Goal: Information Seeking & Learning: Learn about a topic

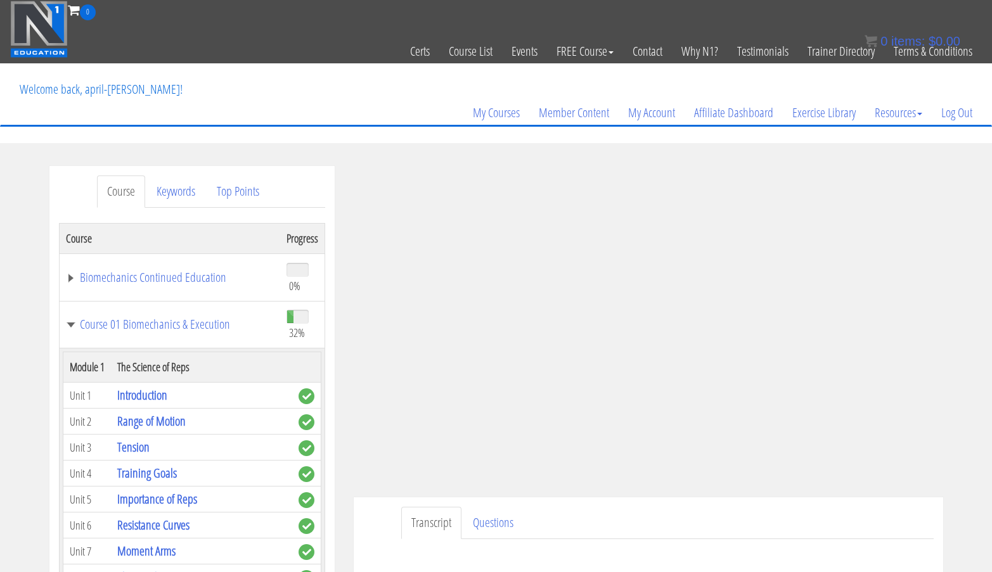
scroll to position [1549, 0]
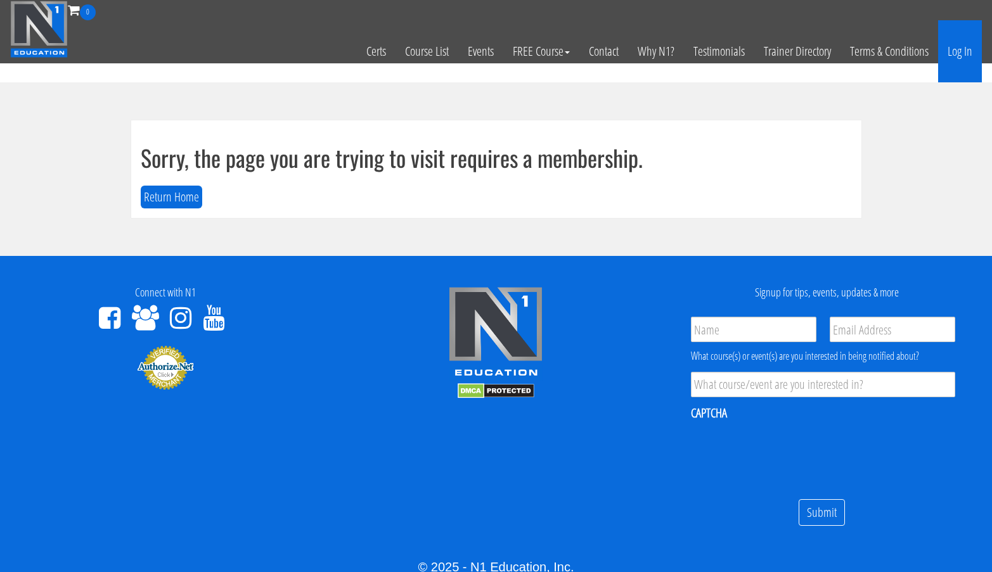
click at [962, 55] on link "Log In" at bounding box center [960, 51] width 44 height 62
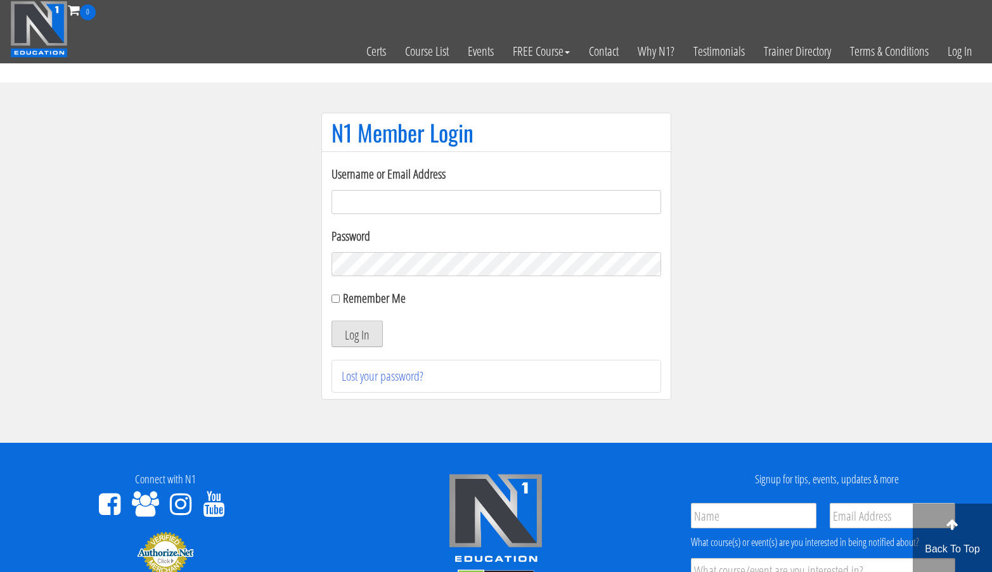
type input "[EMAIL_ADDRESS][DOMAIN_NAME]"
click at [365, 333] on button "Log In" at bounding box center [356, 334] width 51 height 27
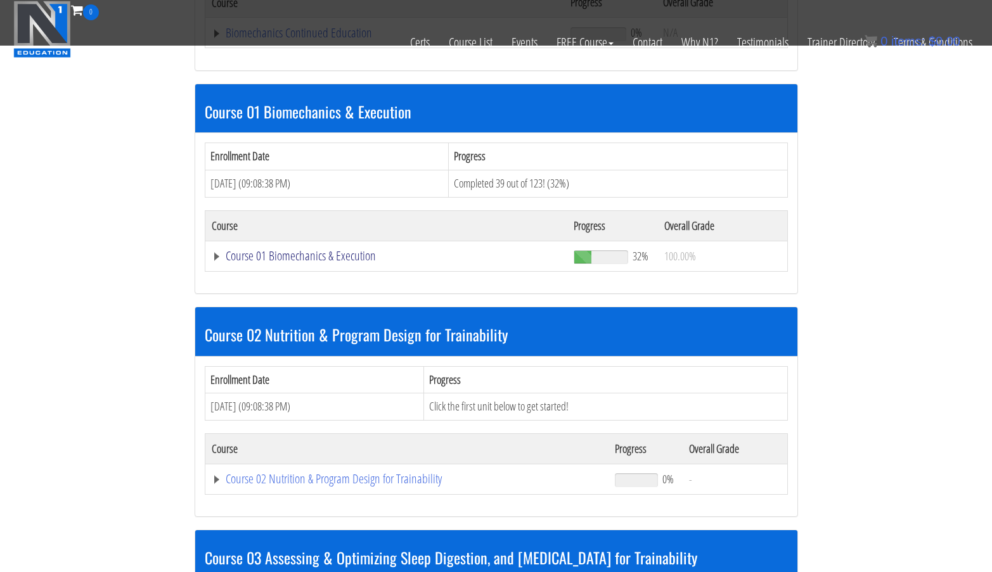
scroll to position [323, 0]
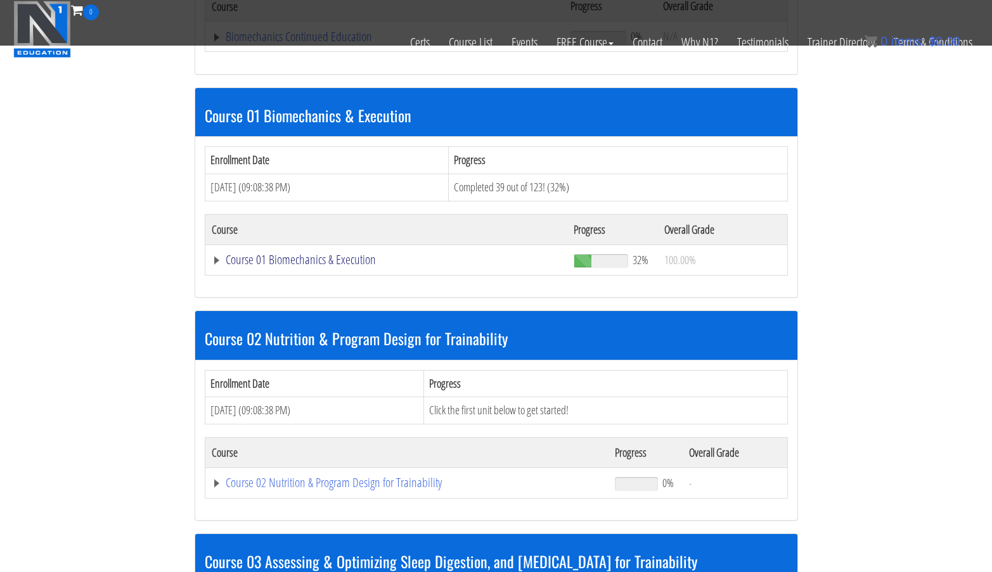
click at [344, 43] on link "Course 01 Biomechanics & Execution" at bounding box center [385, 36] width 347 height 13
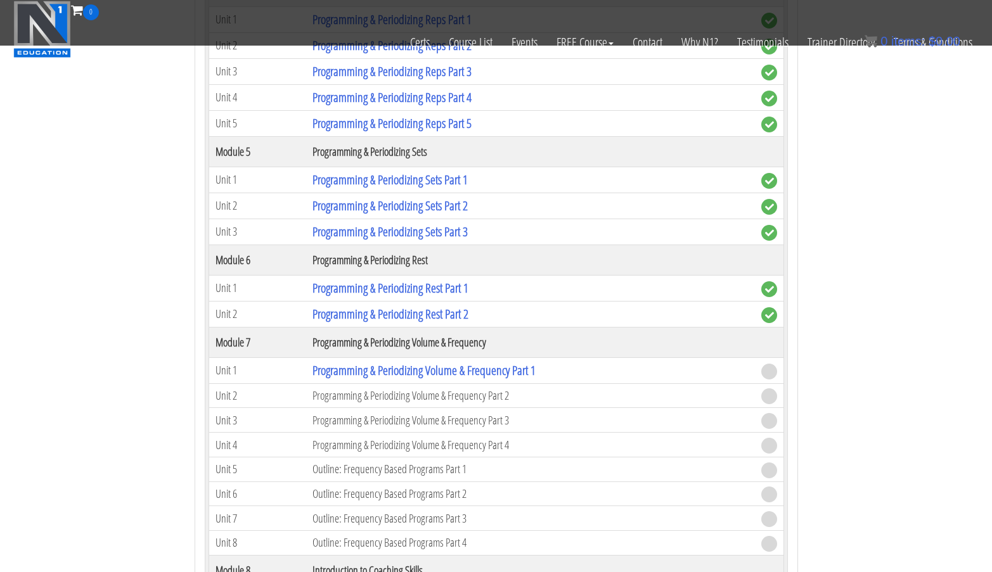
scroll to position [1498, 0]
click at [476, 373] on link "Programming & Periodizing Volume & Frequency Part 1" at bounding box center [423, 369] width 223 height 17
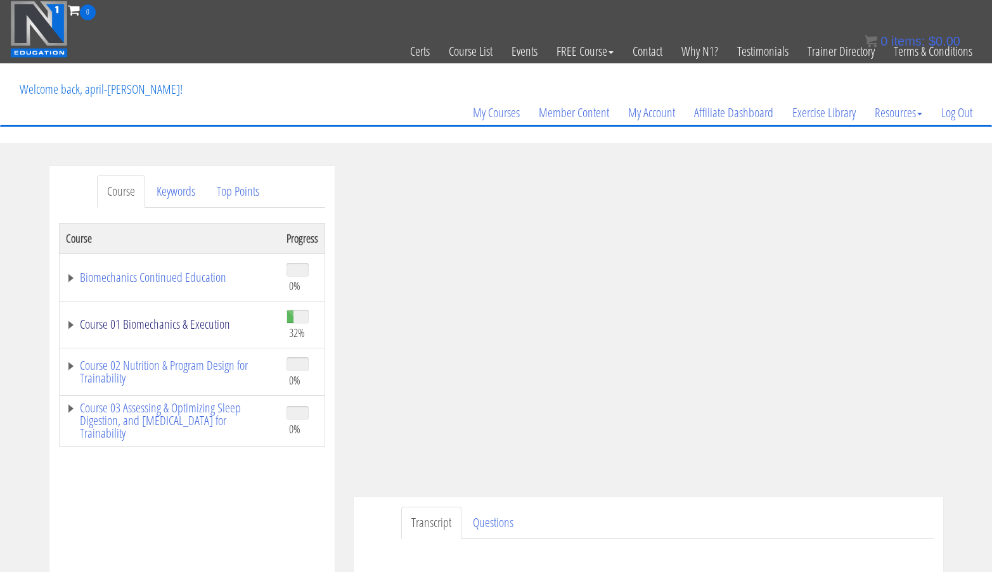
click at [215, 326] on link "Course 01 Biomechanics & Execution" at bounding box center [170, 324] width 208 height 13
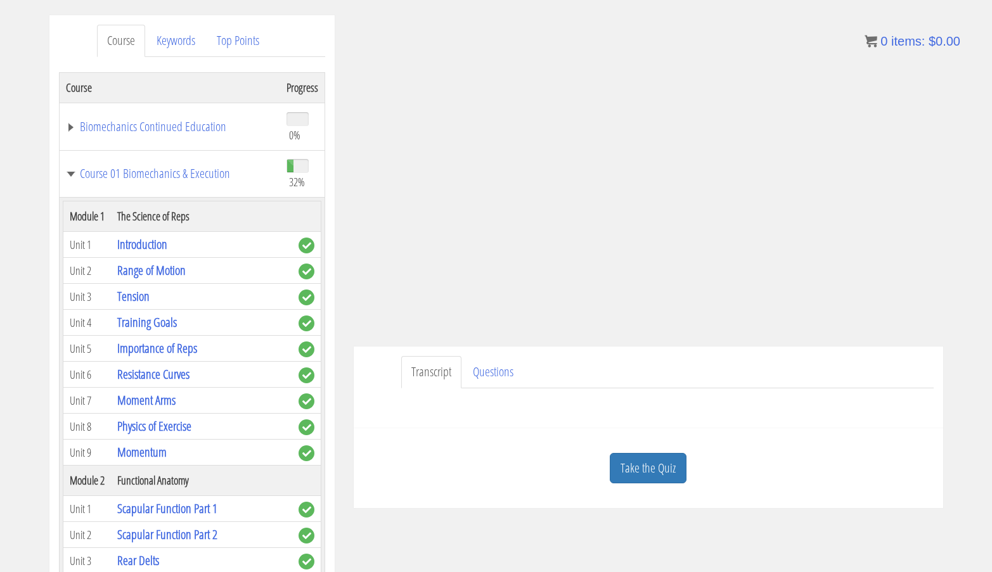
scroll to position [155, 0]
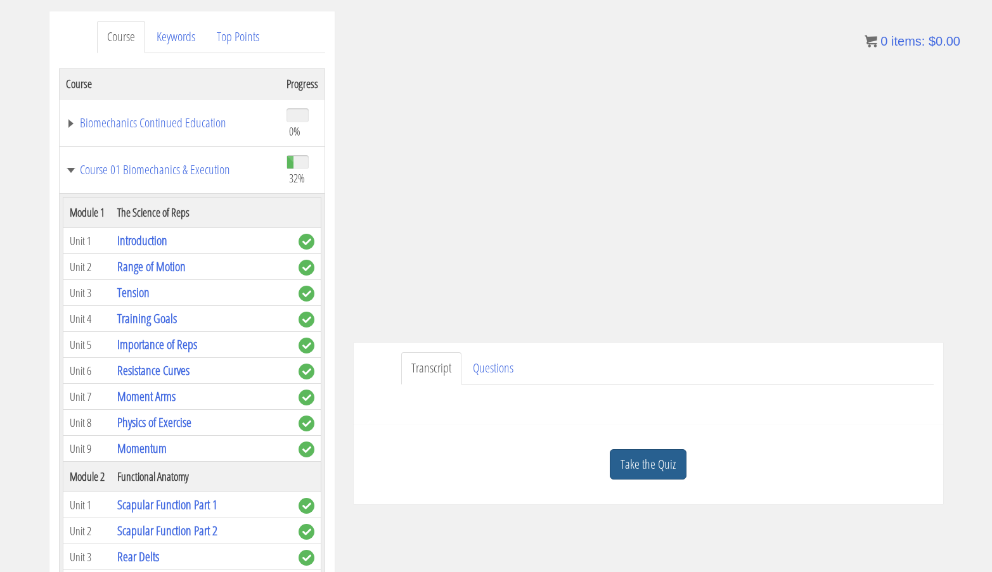
click at [636, 476] on link "Take the Quiz" at bounding box center [648, 464] width 77 height 31
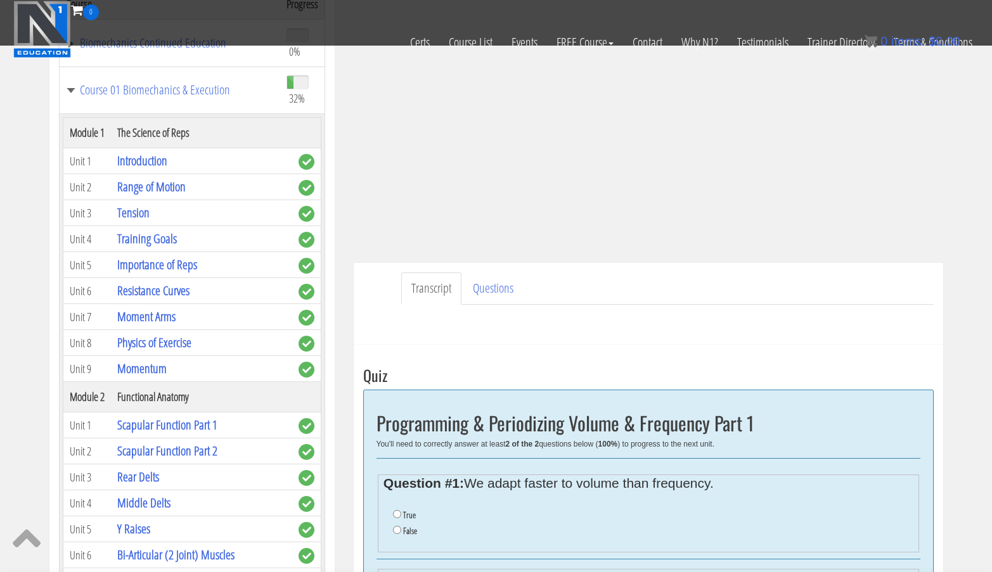
scroll to position [288, 0]
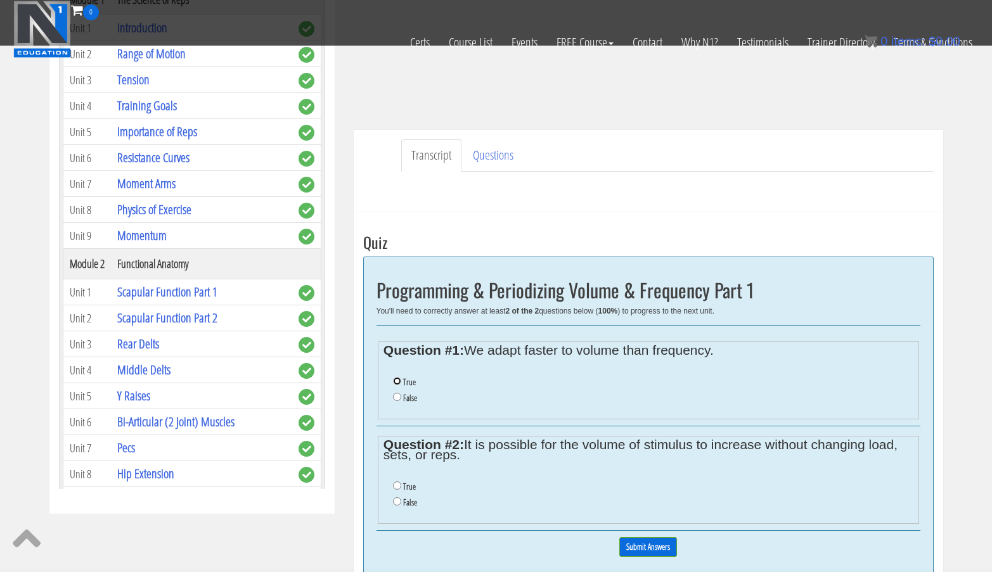
click at [399, 383] on input "True" at bounding box center [397, 381] width 8 height 8
radio input "true"
click at [396, 485] on input "True" at bounding box center [397, 486] width 8 height 8
radio input "true"
click at [644, 544] on input "Submit Answers" at bounding box center [648, 547] width 58 height 20
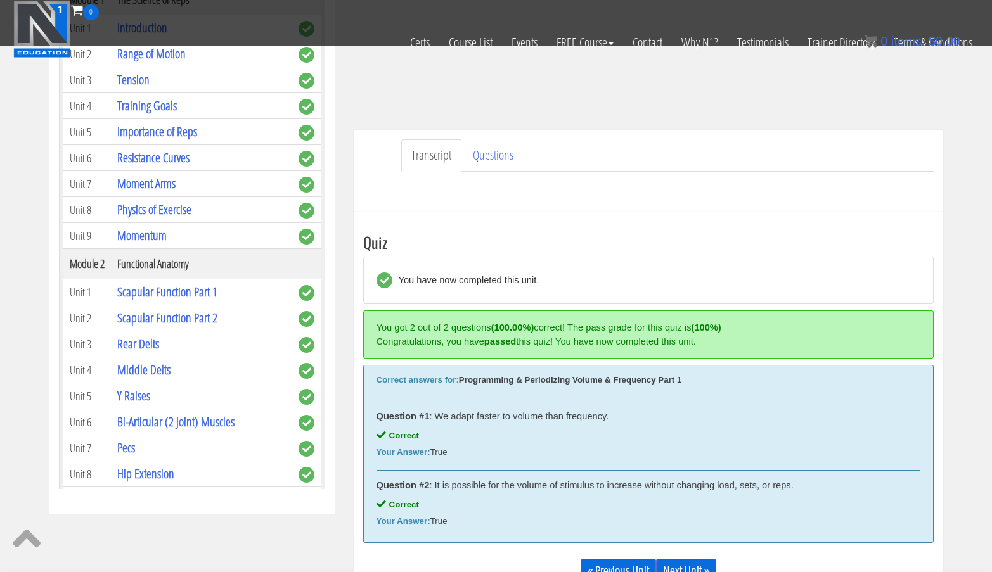
scroll to position [481, 0]
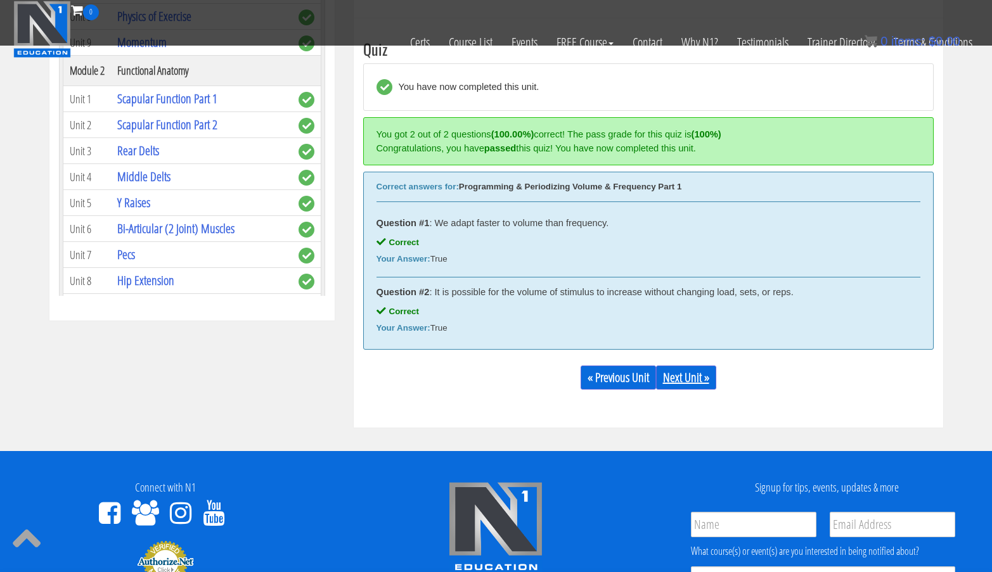
click at [686, 382] on link "Next Unit »" at bounding box center [686, 378] width 60 height 24
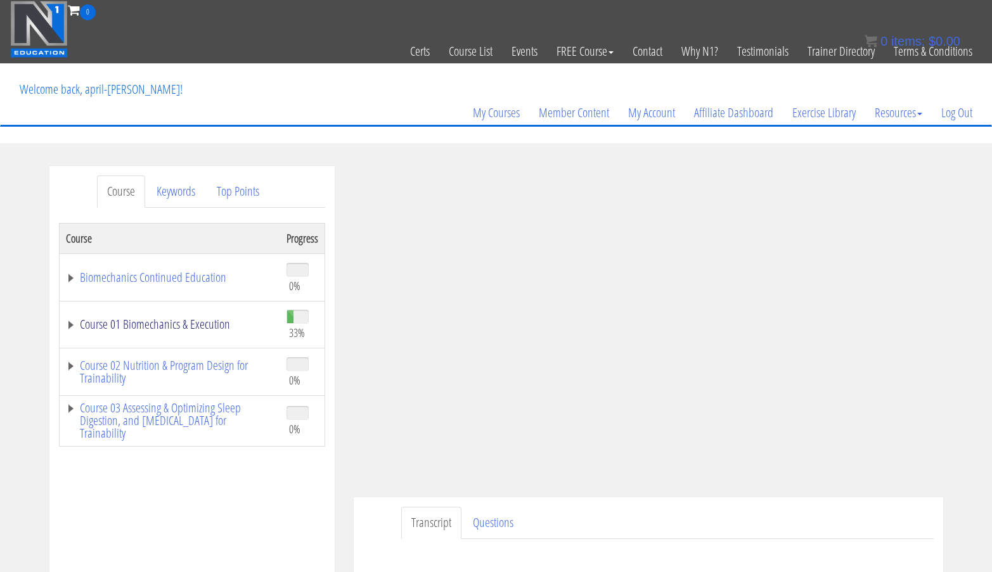
click at [203, 327] on link "Course 01 Biomechanics & Execution" at bounding box center [170, 324] width 208 height 13
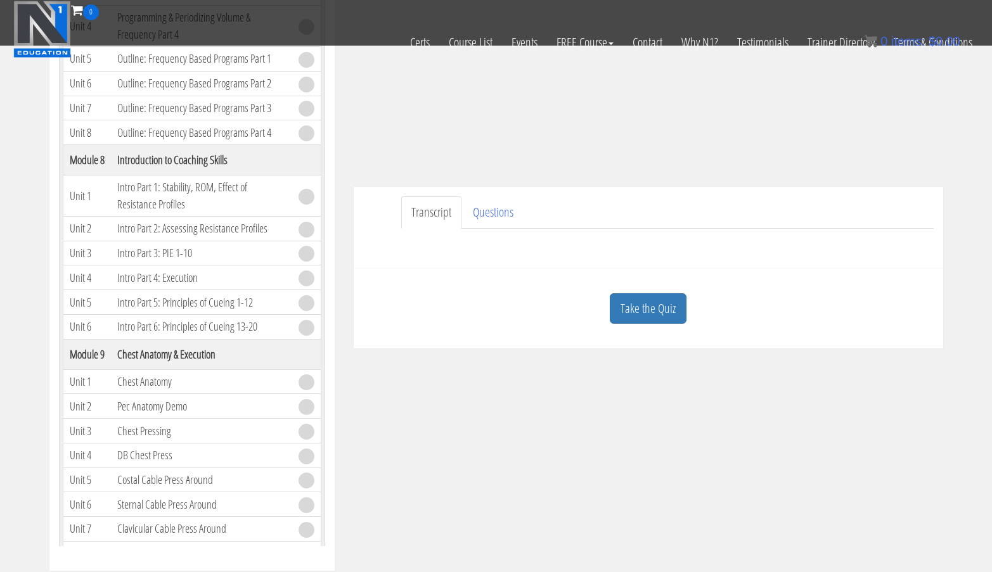
scroll to position [229, 0]
click at [643, 303] on link "Take the Quiz" at bounding box center [648, 310] width 77 height 31
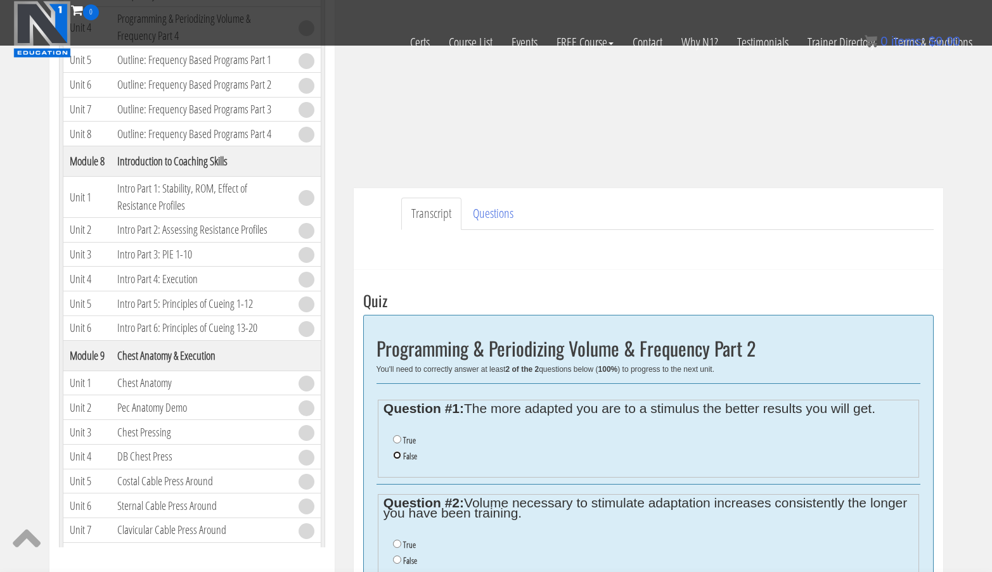
click at [396, 454] on input "False" at bounding box center [397, 455] width 8 height 8
radio input "true"
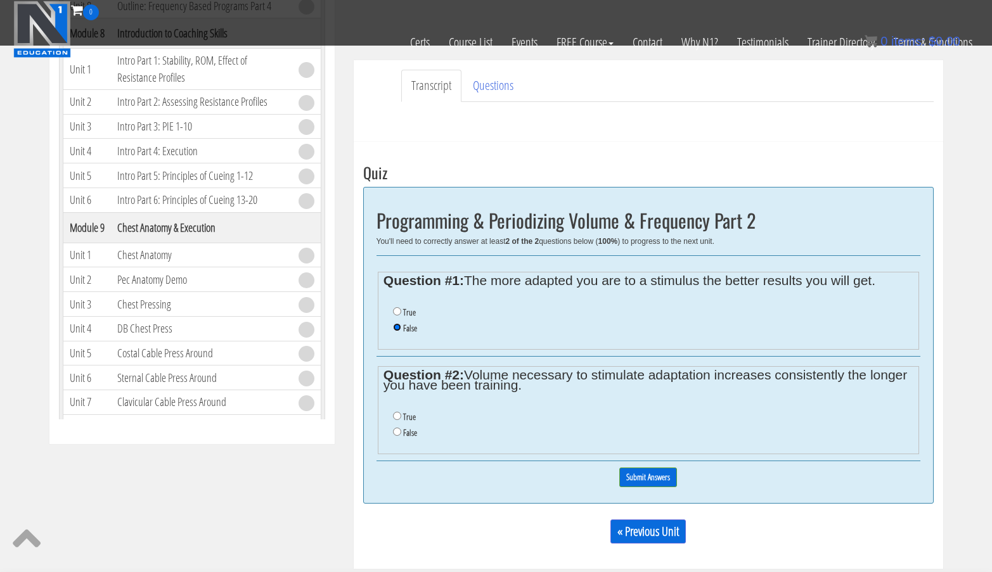
scroll to position [358, 0]
click at [396, 416] on input "True" at bounding box center [397, 415] width 8 height 8
radio input "true"
click at [664, 475] on input "Submit Answers" at bounding box center [648, 477] width 58 height 20
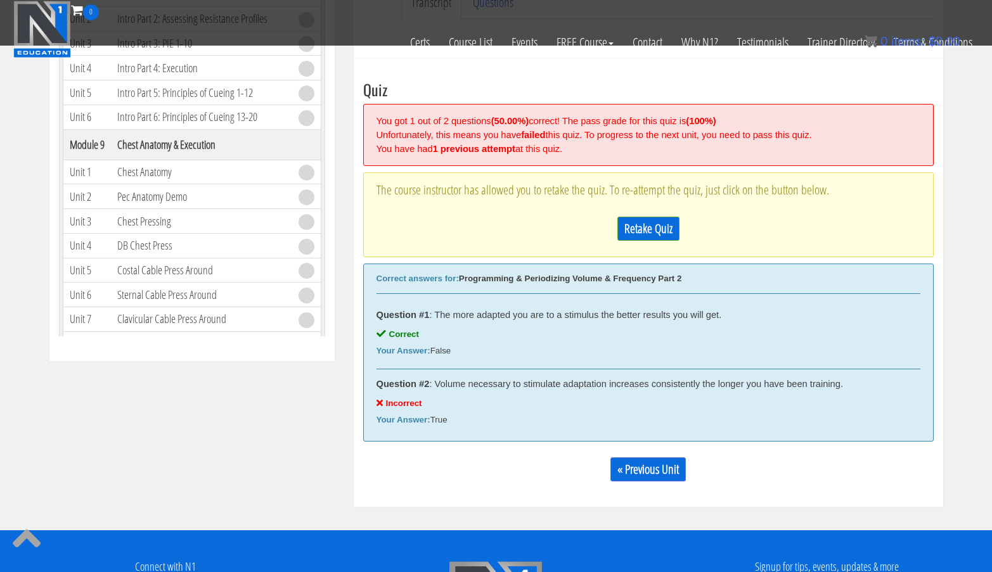
scroll to position [481, 0]
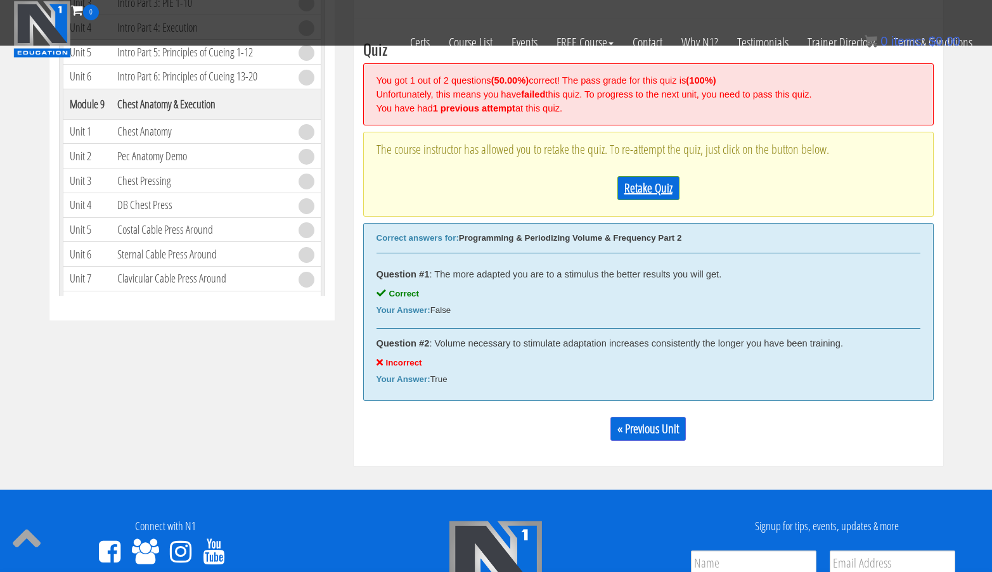
click at [645, 187] on link "Retake Quiz" at bounding box center [648, 188] width 62 height 24
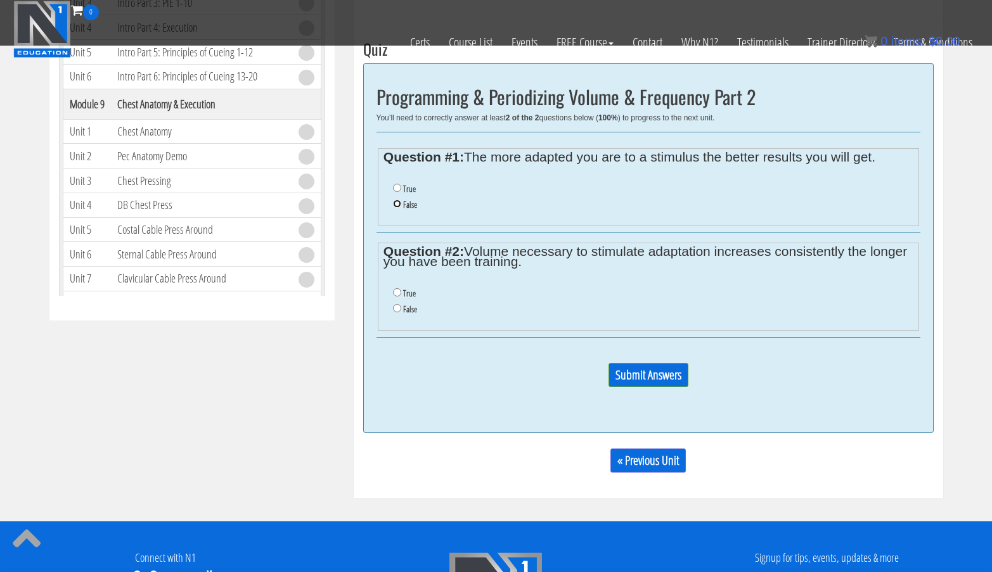
click at [398, 205] on input "False" at bounding box center [397, 204] width 8 height 8
radio input "true"
click at [399, 309] on input "False" at bounding box center [397, 308] width 8 height 8
radio input "true"
click at [683, 373] on input "Submit Answers" at bounding box center [648, 375] width 80 height 24
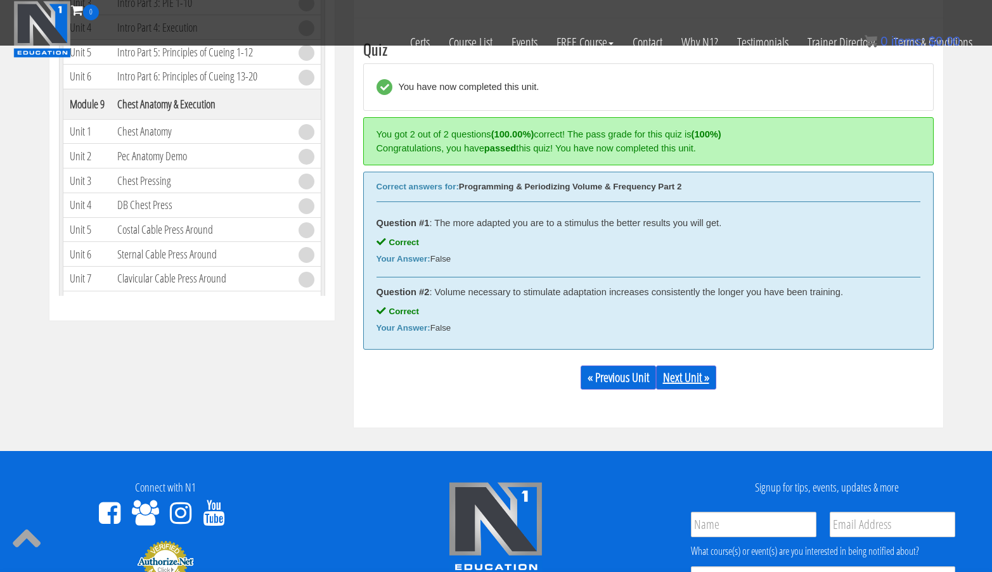
click at [684, 379] on link "Next Unit »" at bounding box center [686, 378] width 60 height 24
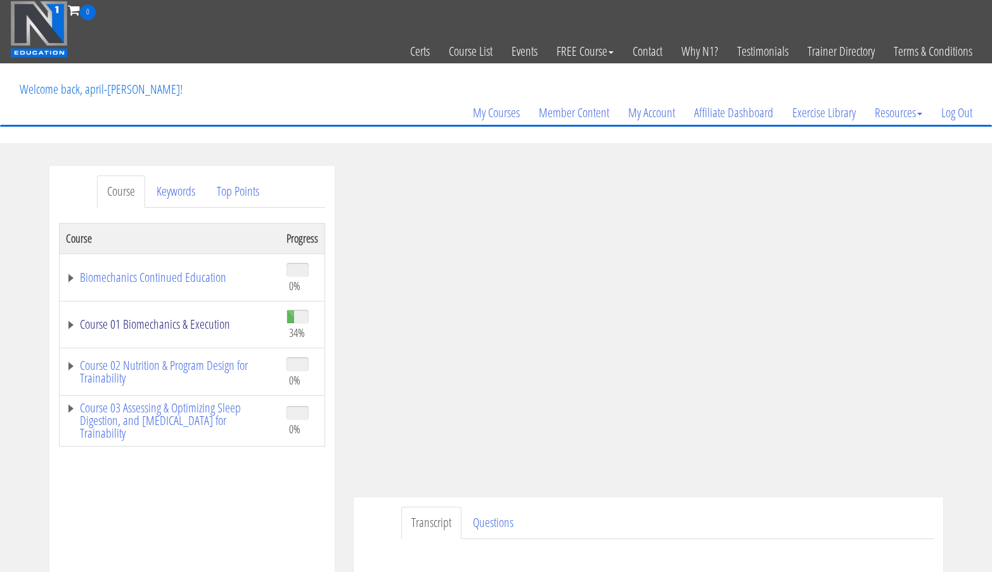
click at [218, 325] on link "Course 01 Biomechanics & Execution" at bounding box center [170, 324] width 208 height 13
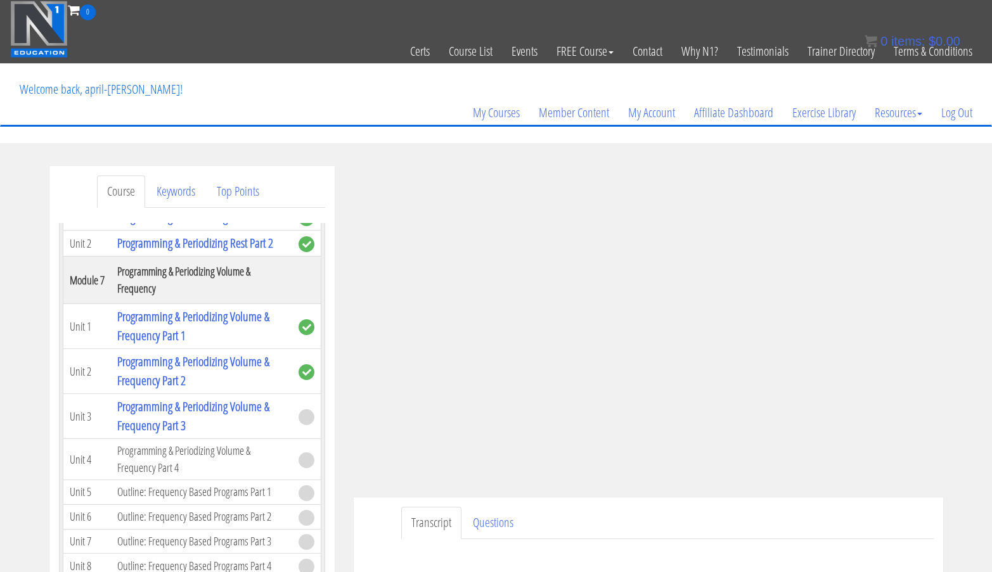
scroll to position [273, 0]
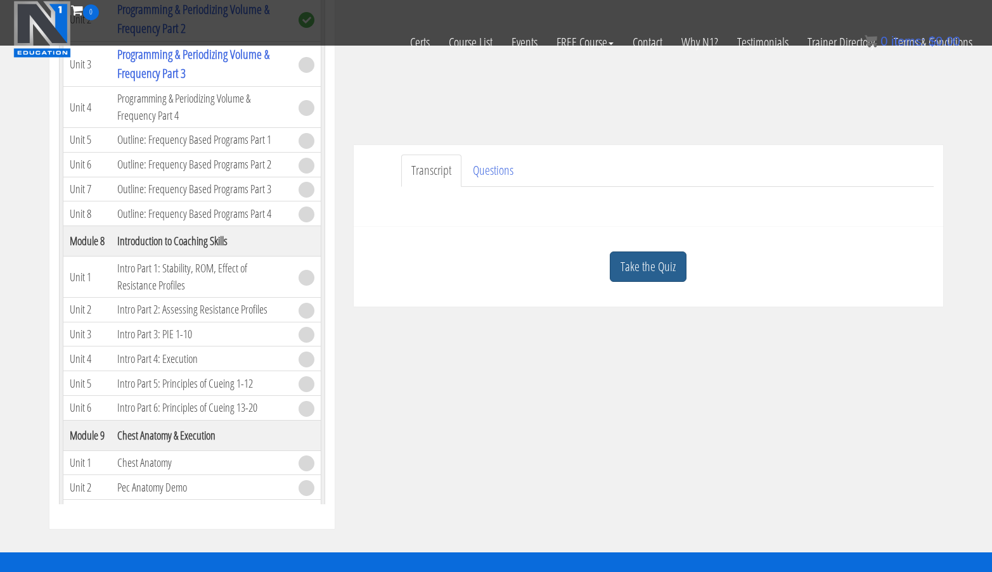
click at [648, 265] on link "Take the Quiz" at bounding box center [648, 267] width 77 height 31
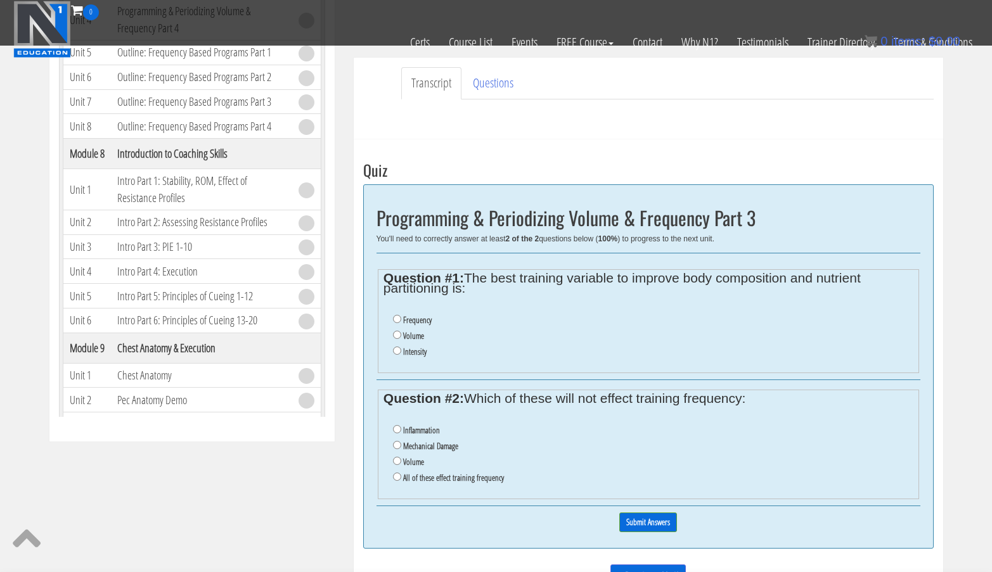
scroll to position [361, 0]
click at [395, 318] on input "Frequency" at bounding box center [397, 318] width 8 height 8
radio input "true"
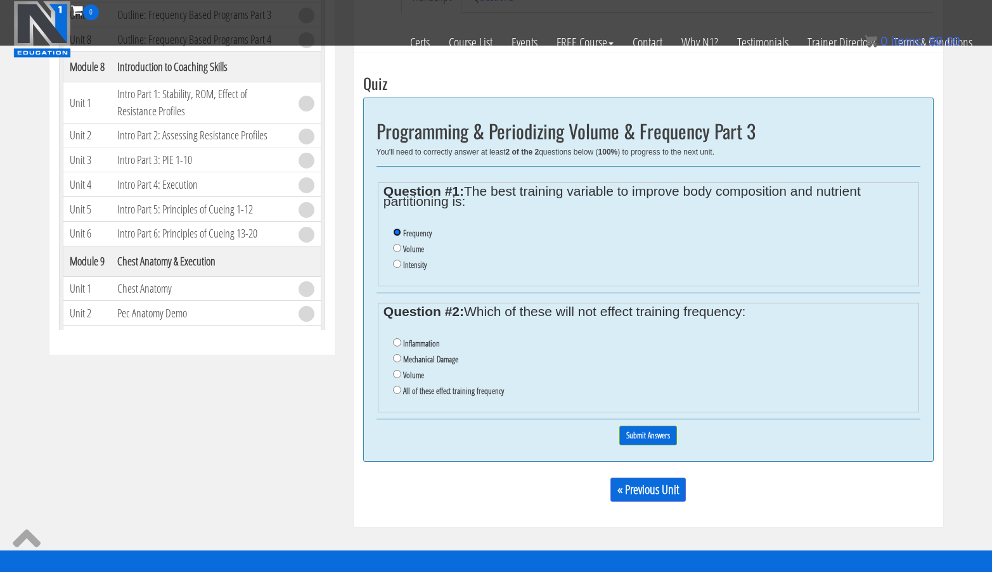
scroll to position [448, 0]
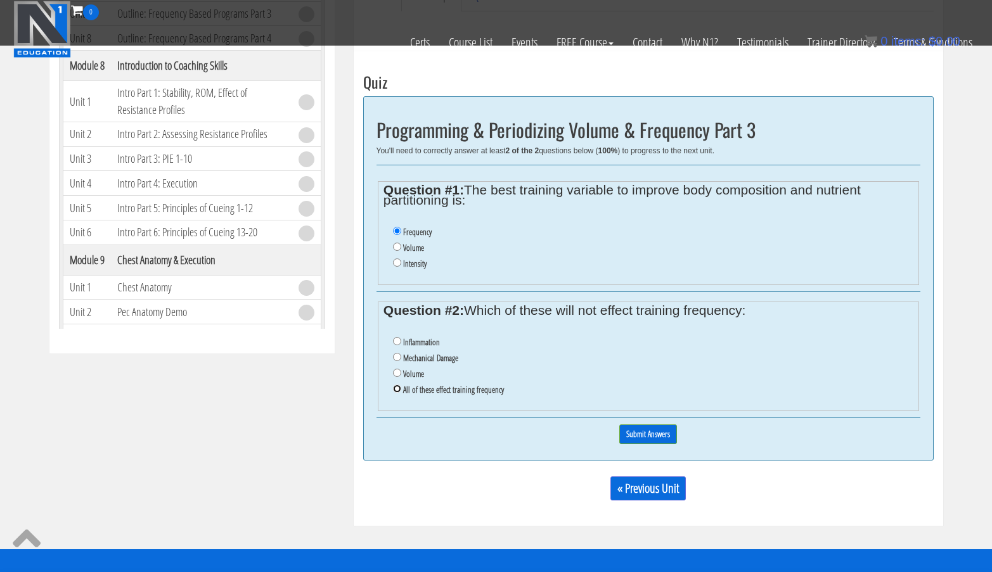
click at [396, 390] on input "All of these effect training frequency" at bounding box center [397, 389] width 8 height 8
radio input "true"
click at [657, 433] on input "Submit Answers" at bounding box center [648, 435] width 58 height 20
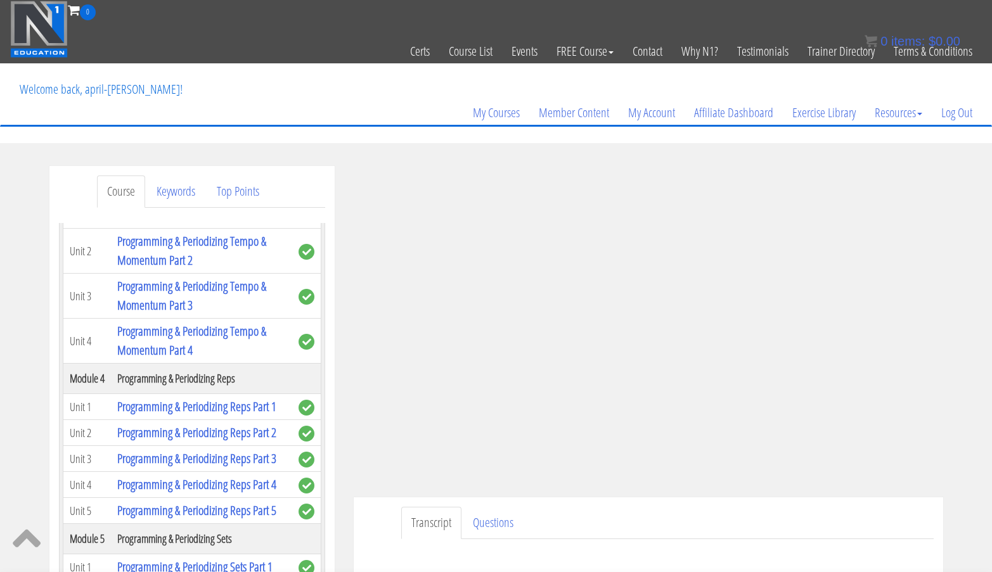
scroll to position [83, 0]
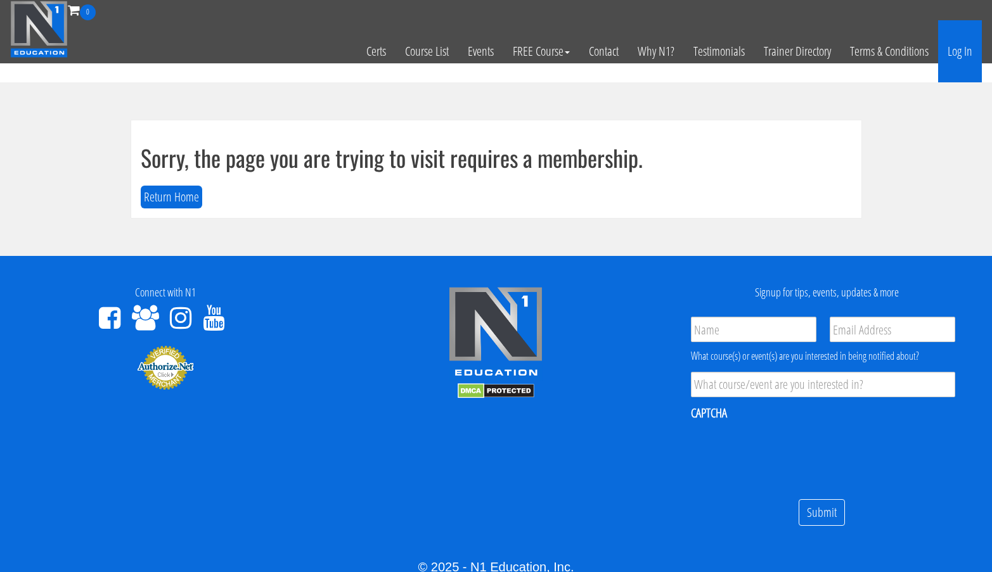
click at [966, 55] on link "Log In" at bounding box center [960, 51] width 44 height 62
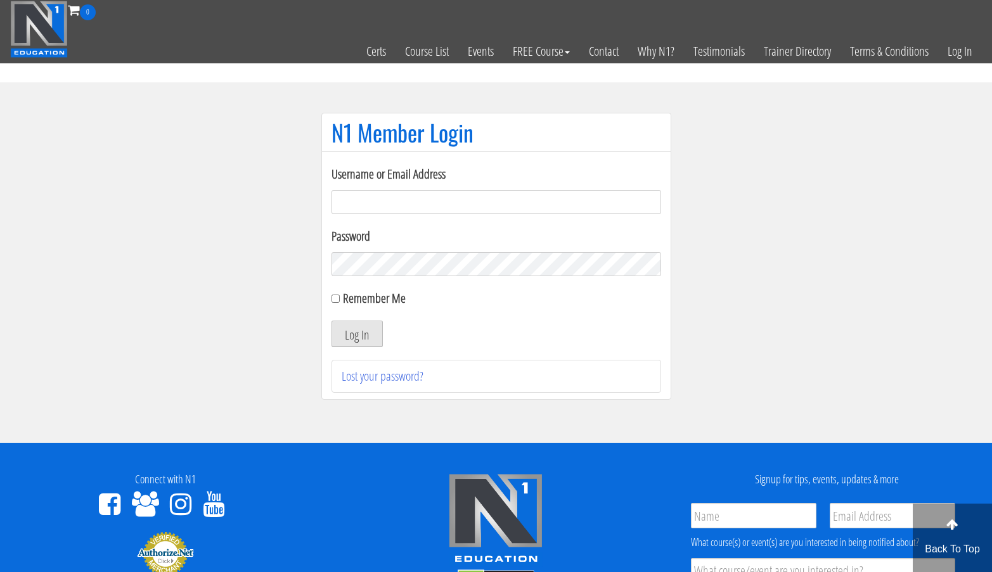
type input "[EMAIL_ADDRESS][DOMAIN_NAME]"
click at [367, 337] on button "Log In" at bounding box center [356, 334] width 51 height 27
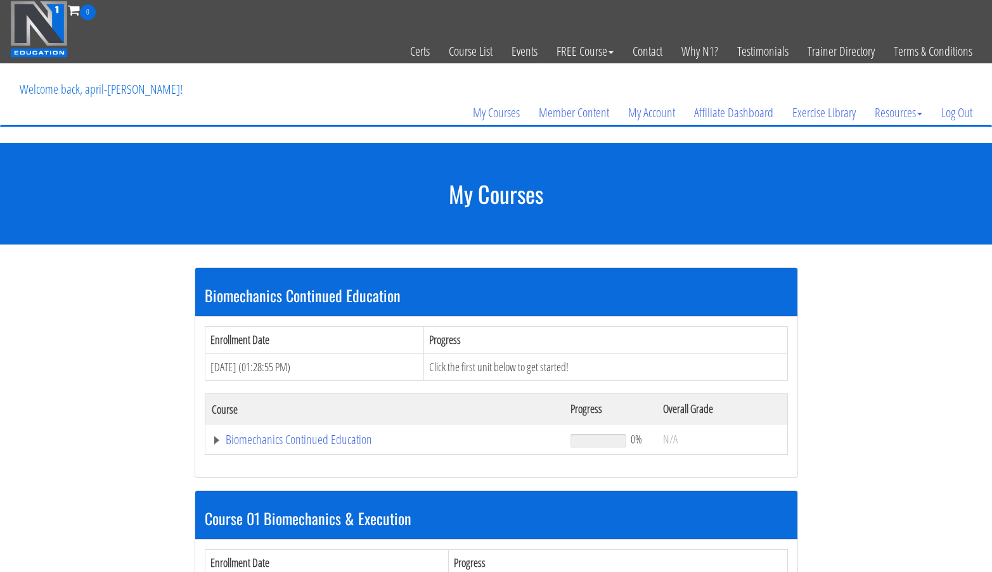
scroll to position [215, 0]
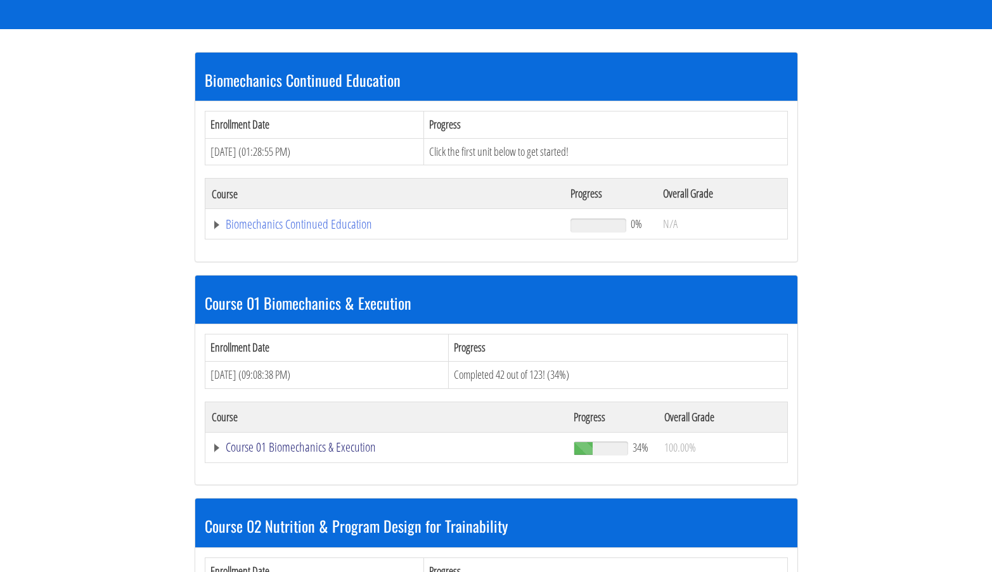
click at [361, 231] on link "Course 01 Biomechanics & Execution" at bounding box center [385, 224] width 347 height 13
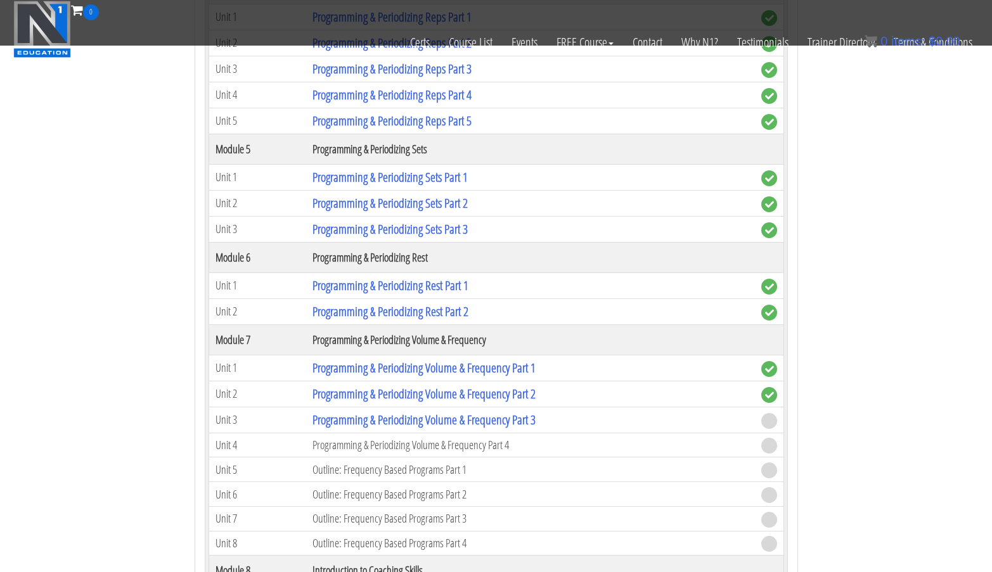
scroll to position [1500, 0]
click at [525, 419] on link "Programming & Periodizing Volume & Frequency Part 3" at bounding box center [423, 419] width 223 height 17
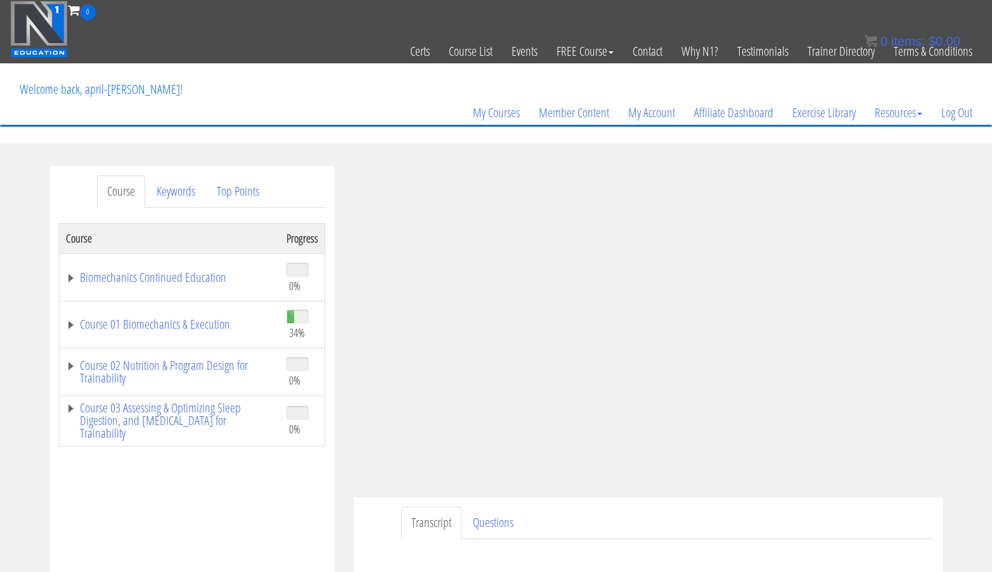
scroll to position [185, 0]
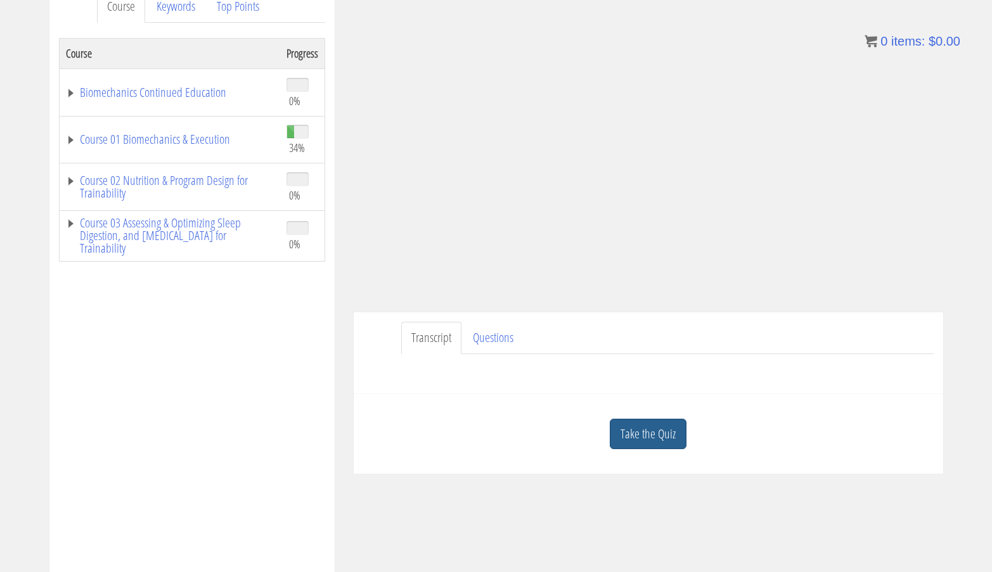
click at [644, 433] on link "Take the Quiz" at bounding box center [648, 434] width 77 height 31
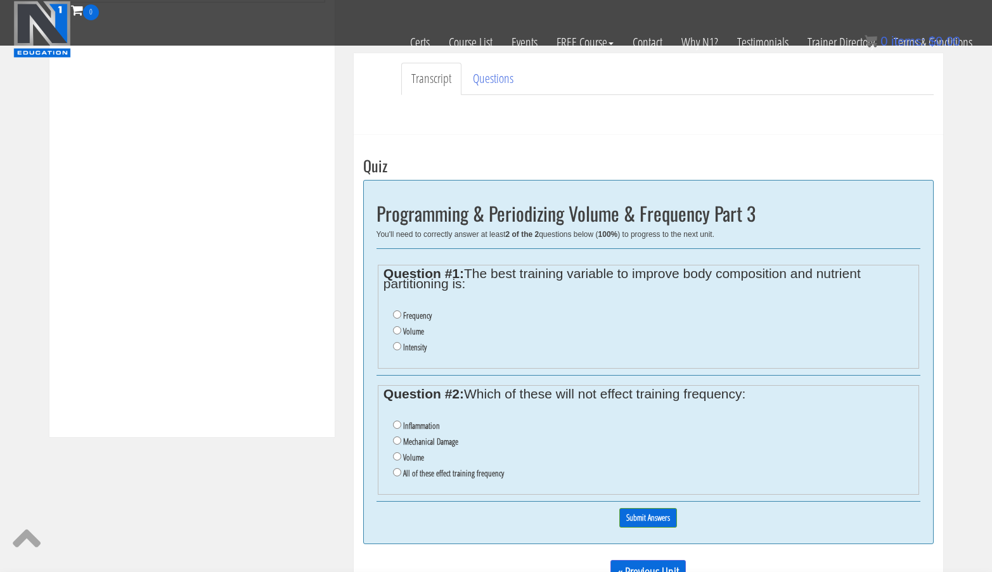
scroll to position [364, 0]
click at [399, 318] on input "Frequency" at bounding box center [397, 315] width 8 height 8
radio input "true"
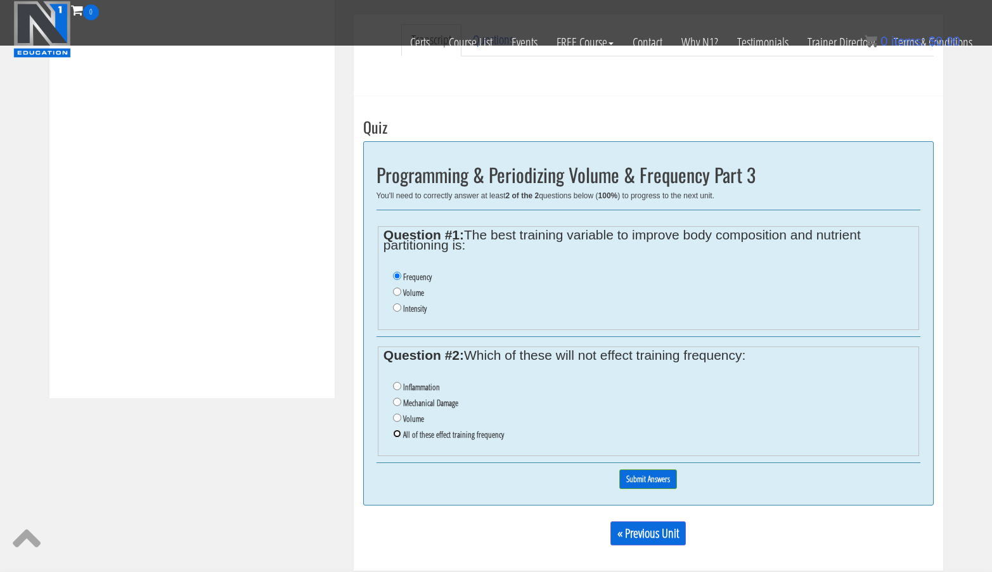
click at [398, 435] on input "All of these effect training frequency" at bounding box center [397, 434] width 8 height 8
radio input "true"
click at [634, 482] on input "Submit Answers" at bounding box center [648, 480] width 58 height 20
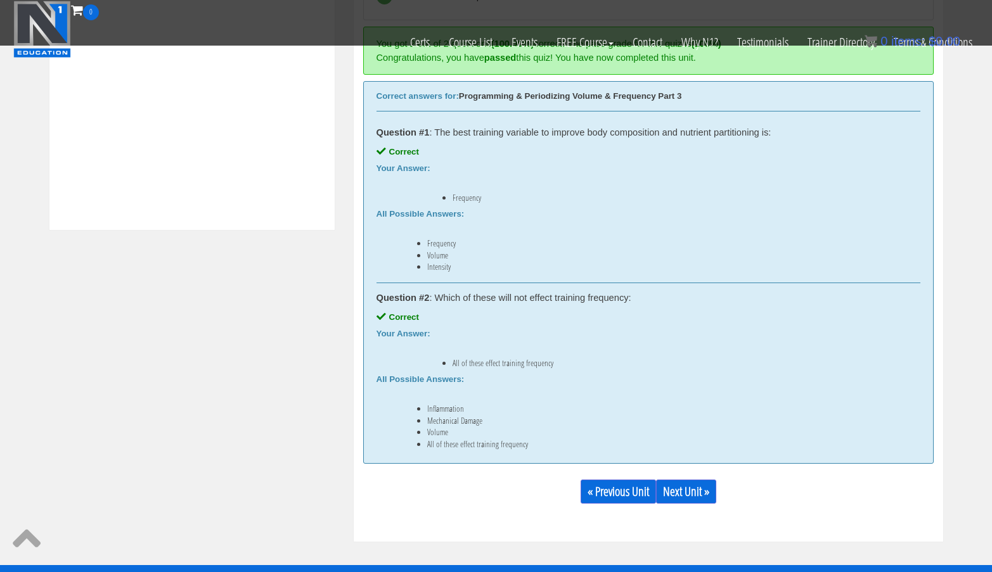
scroll to position [577, 0]
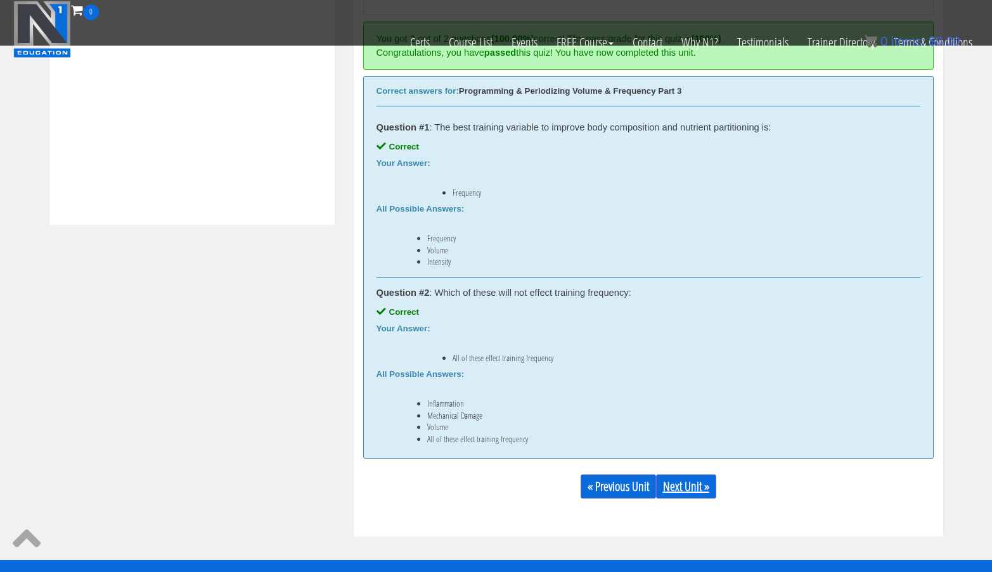
click at [692, 482] on link "Next Unit »" at bounding box center [686, 487] width 60 height 24
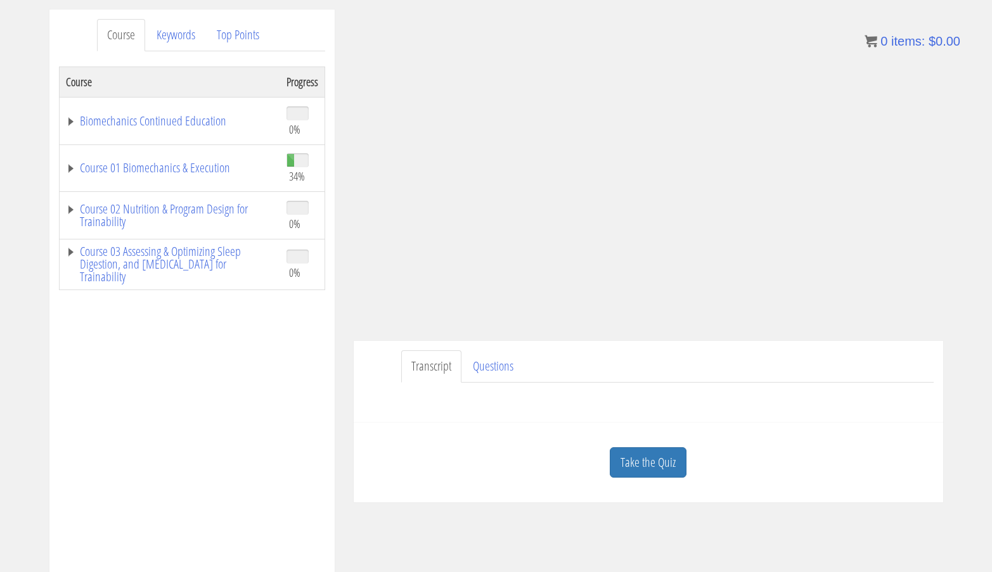
scroll to position [158, 0]
click at [664, 463] on link "Take the Quiz" at bounding box center [648, 461] width 77 height 31
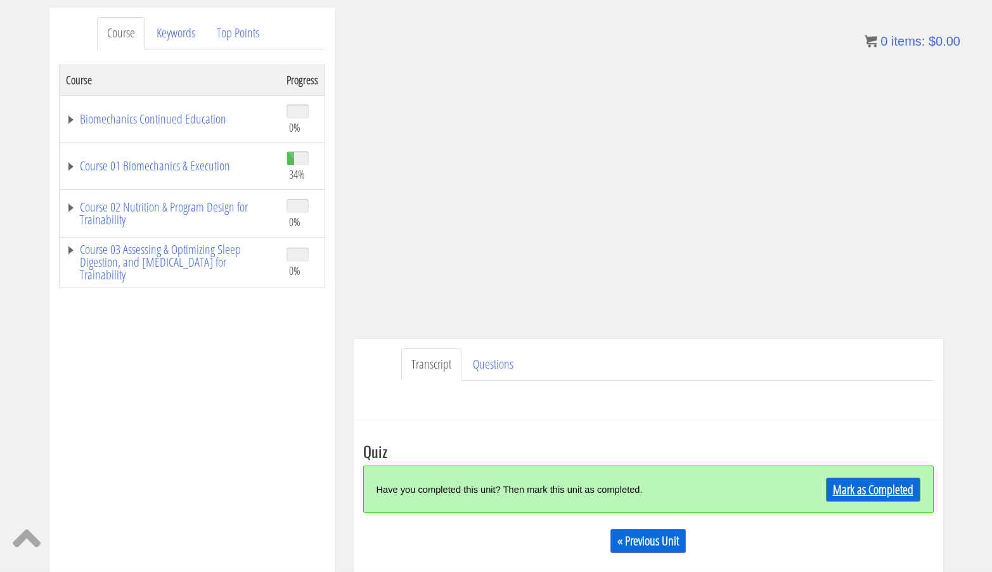
click at [849, 484] on link "Mark as Completed" at bounding box center [873, 490] width 94 height 24
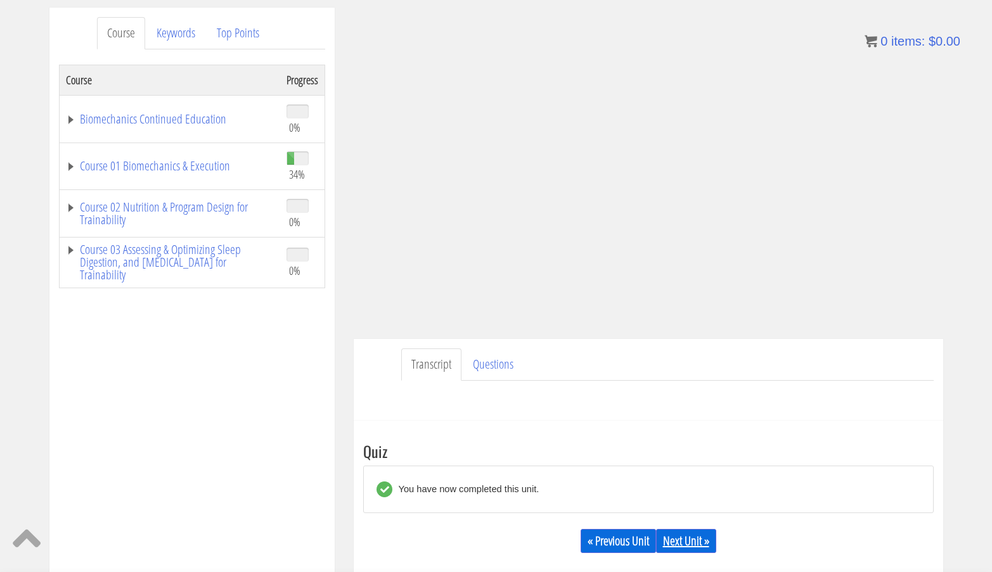
click at [677, 539] on link "Next Unit »" at bounding box center [686, 541] width 60 height 24
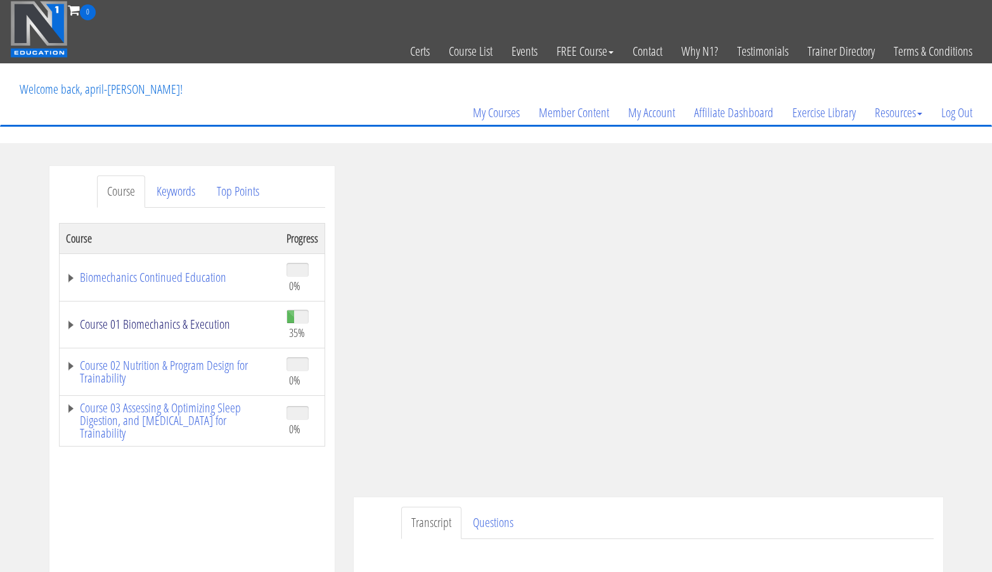
click at [203, 325] on link "Course 01 Biomechanics & Execution" at bounding box center [170, 324] width 208 height 13
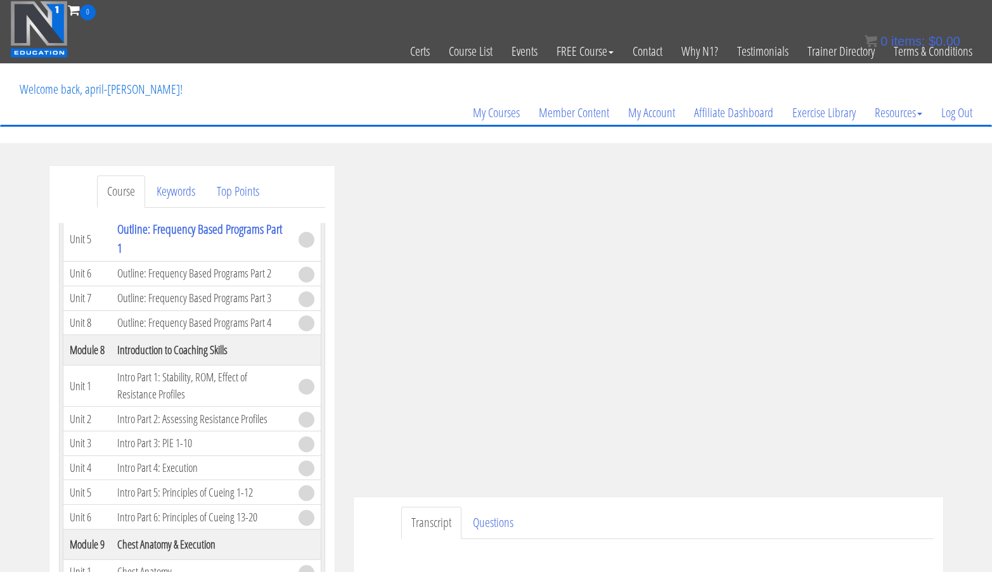
scroll to position [1679, 0]
